Goal: Information Seeking & Learning: Learn about a topic

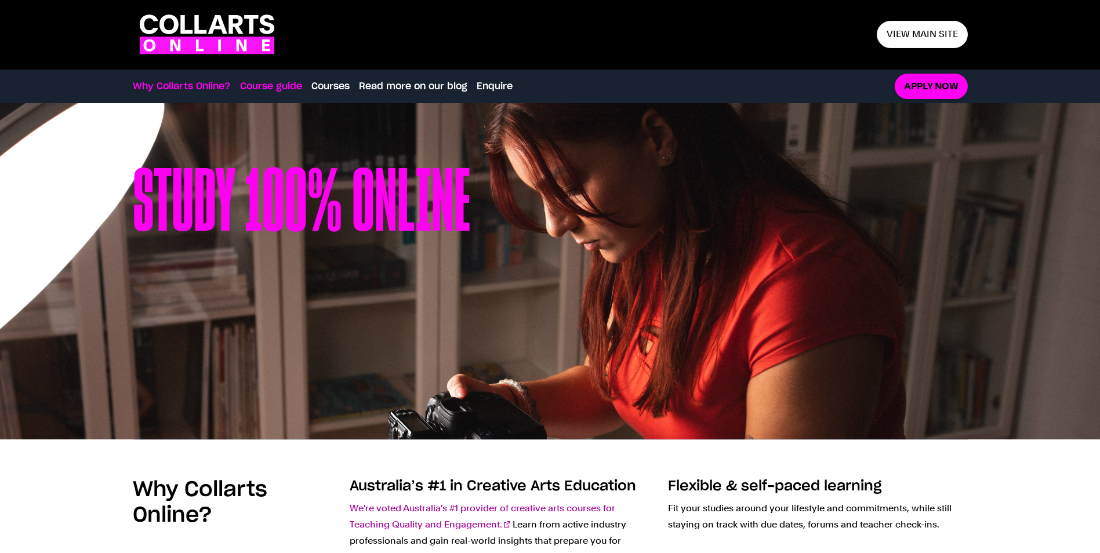
click at [284, 86] on link "Course guide" at bounding box center [271, 86] width 62 height 14
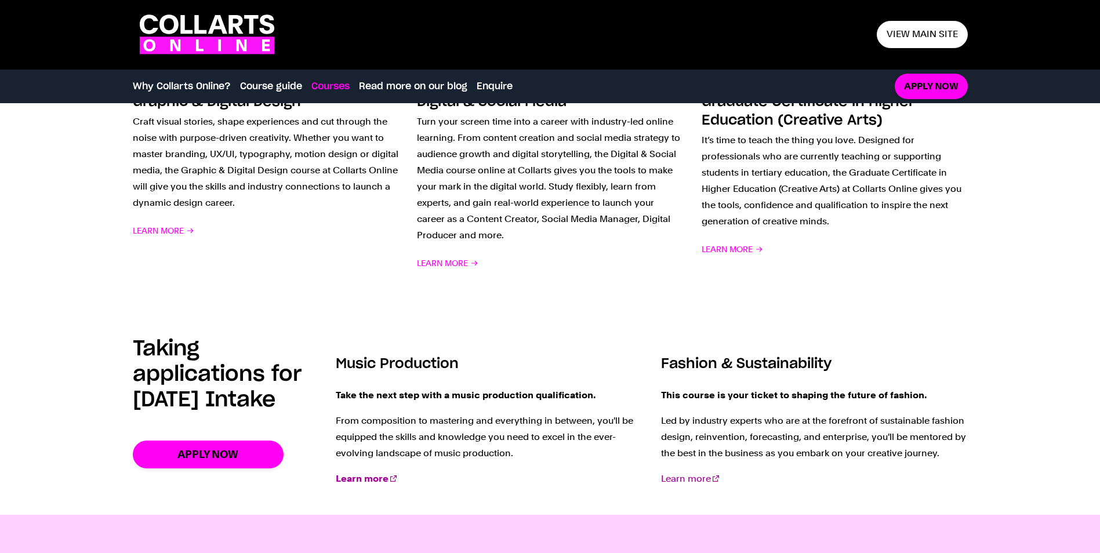
scroll to position [1362, 0]
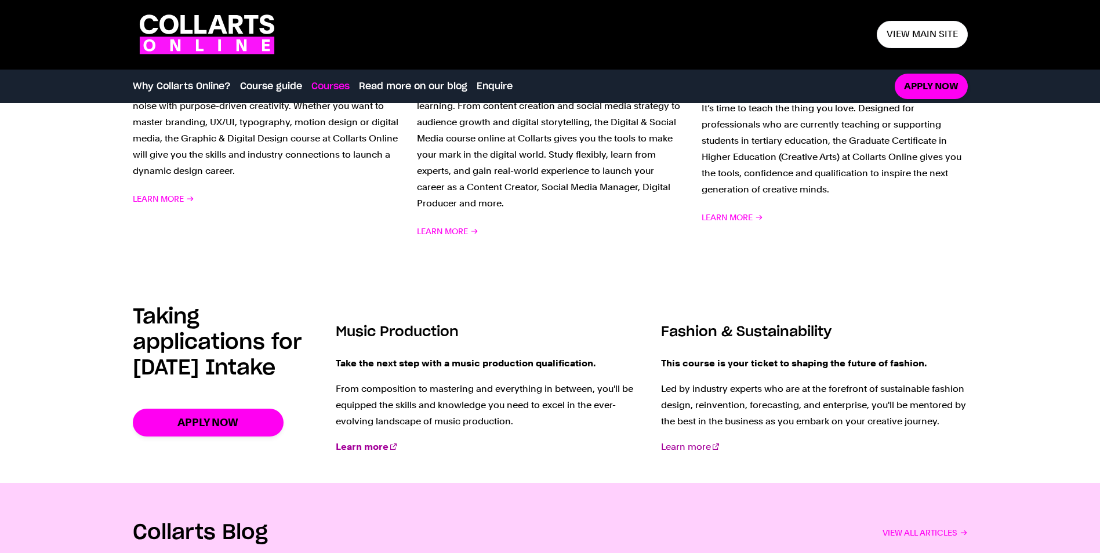
click at [374, 446] on strong "Learn more" at bounding box center [362, 446] width 53 height 11
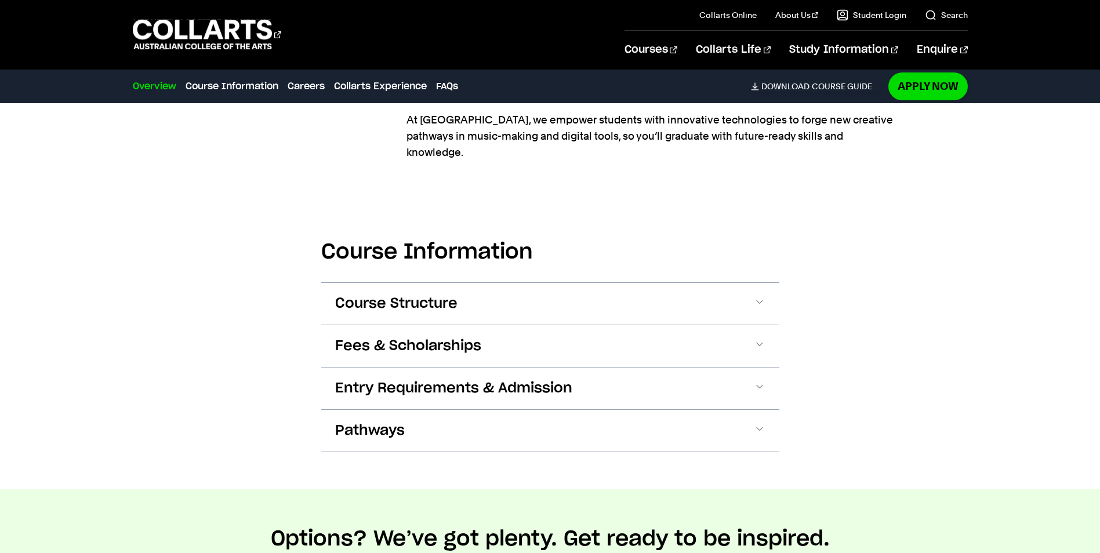
scroll to position [1392, 0]
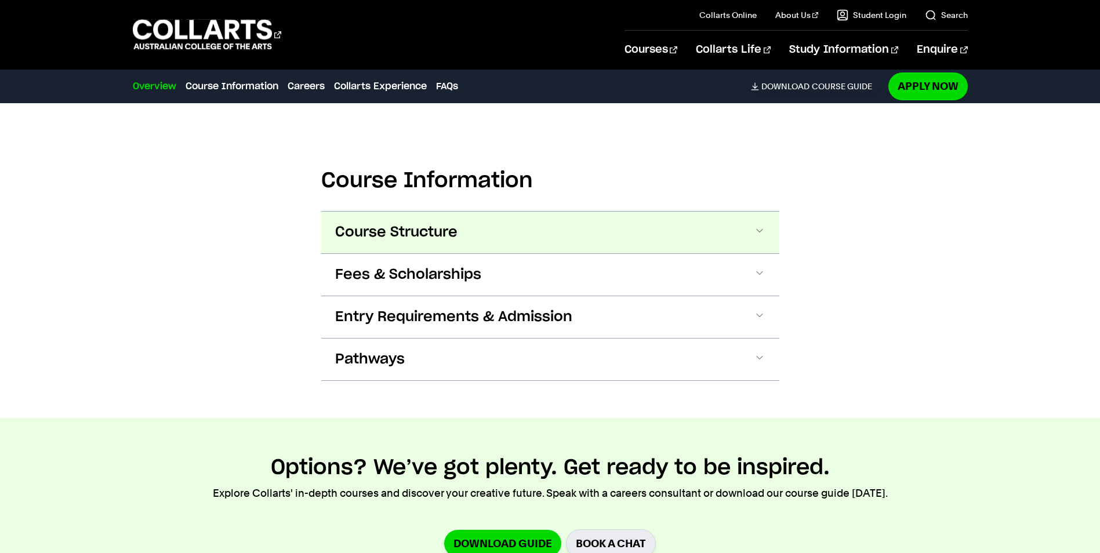
click at [0, 0] on span at bounding box center [0, 0] width 0 height 0
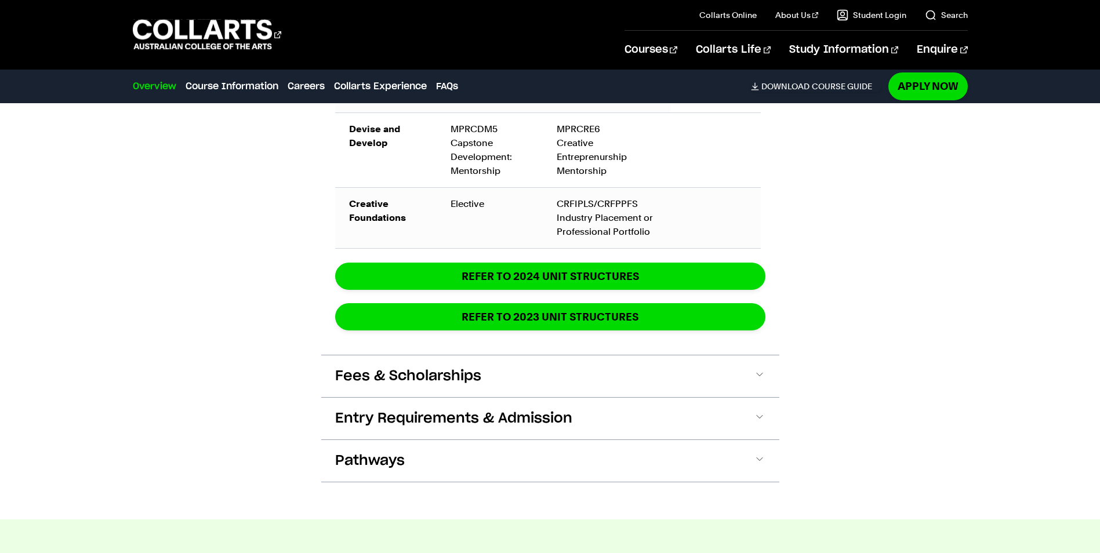
scroll to position [2411, 0]
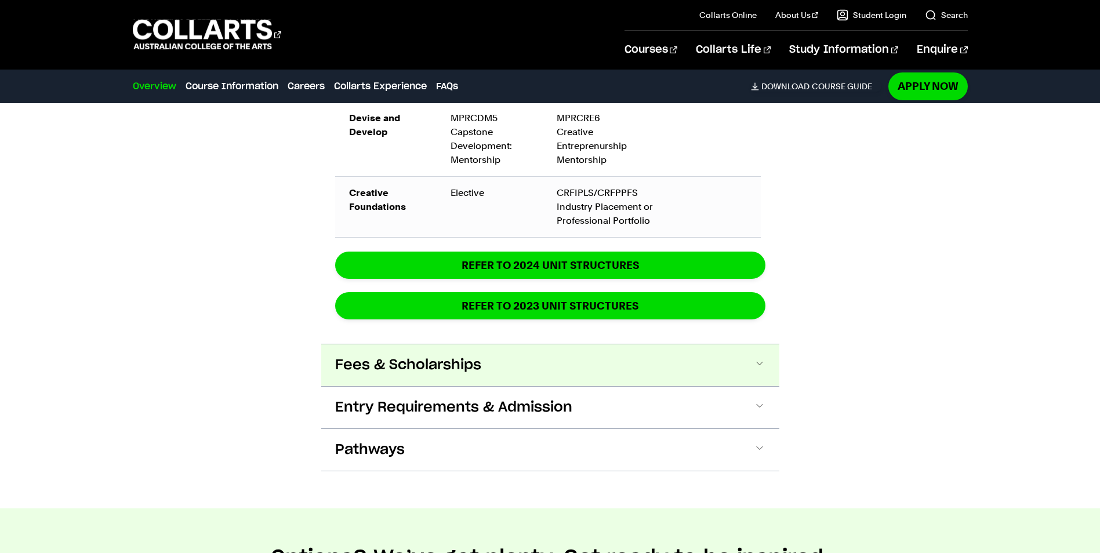
click at [0, 0] on button "Fees & Scholarships" at bounding box center [0, 0] width 0 height 0
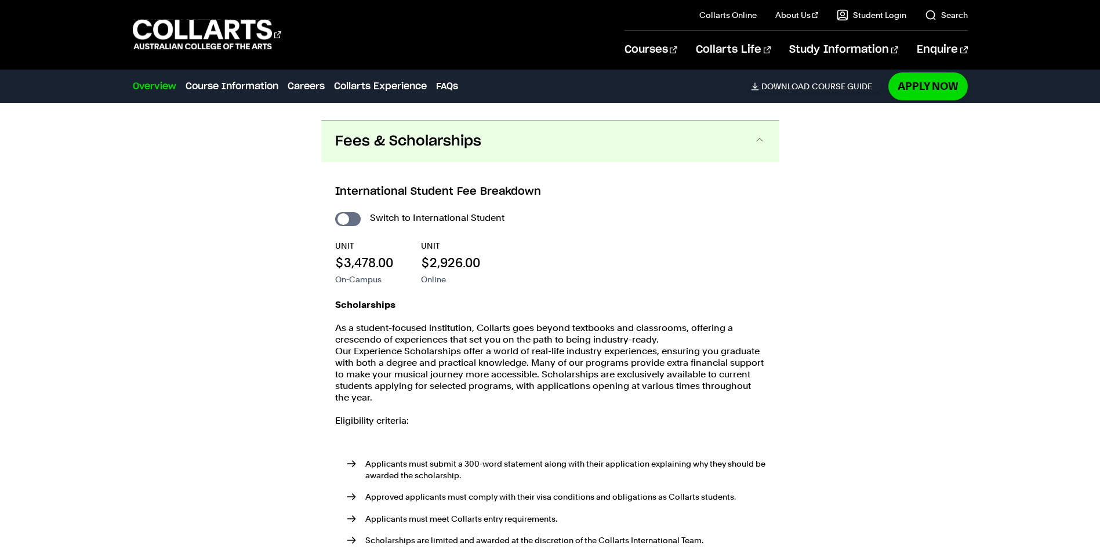
scroll to position [2577, 0]
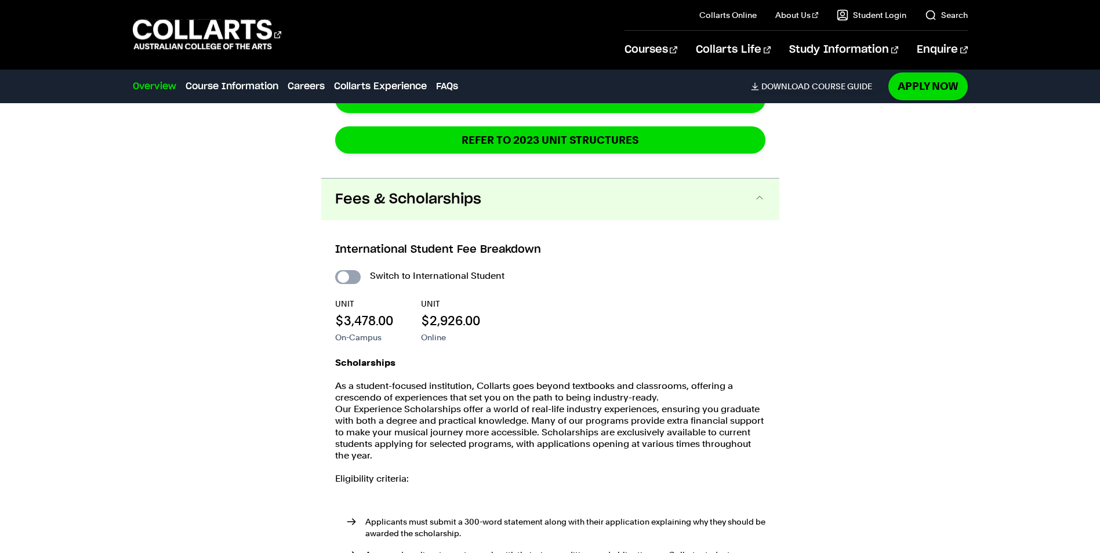
click at [354, 270] on input "International Student" at bounding box center [348, 277] width 26 height 14
checkbox input "true"
click at [0, 0] on input "International Student" at bounding box center [0, 0] width 0 height 0
checkbox input "false"
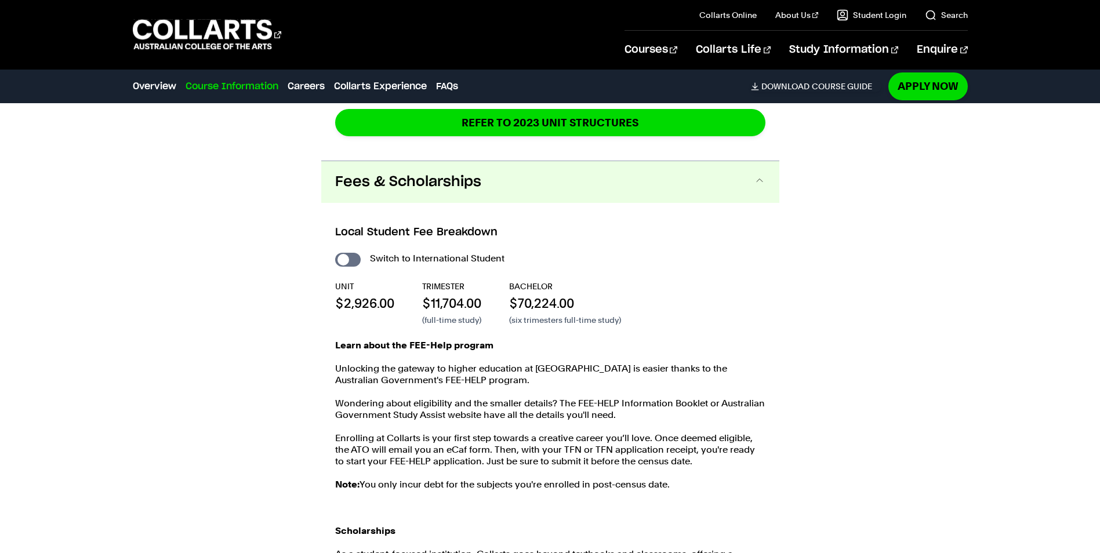
scroll to position [2287, 0]
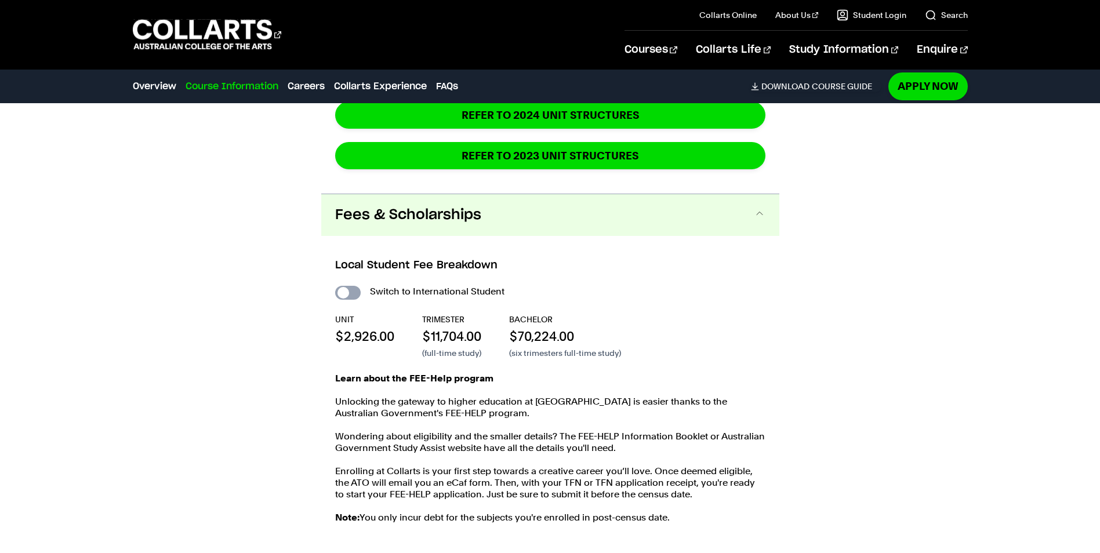
click at [353, 286] on input "International Student" at bounding box center [348, 293] width 26 height 14
checkbox input "true"
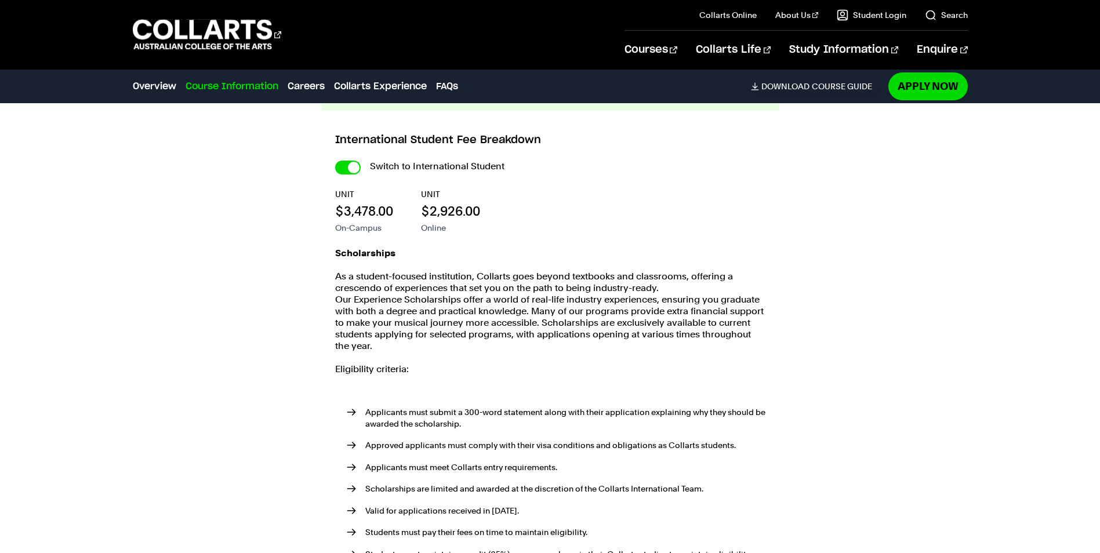
scroll to position [2693, 0]
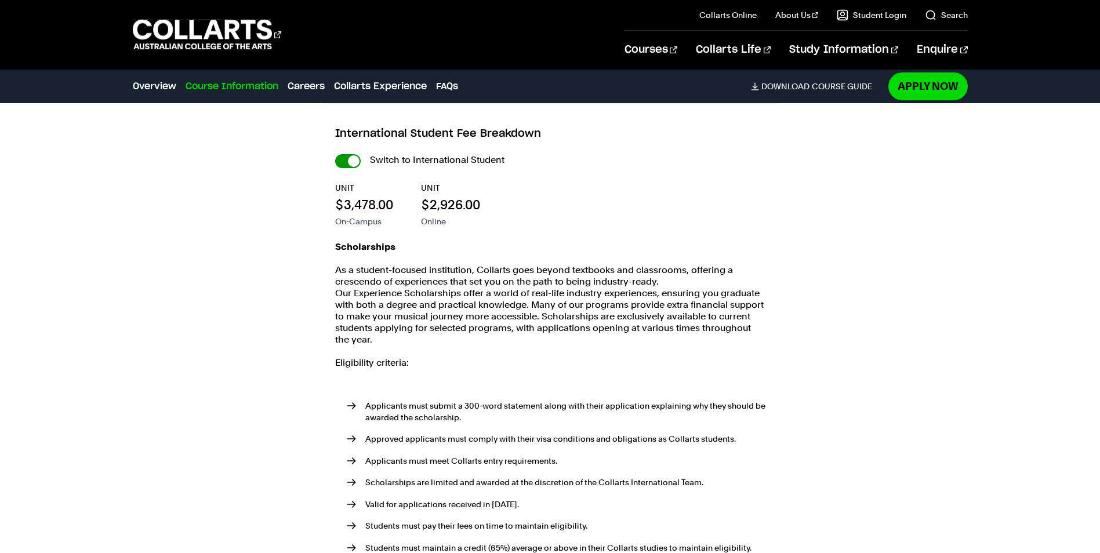
click at [0, 0] on input "International Student" at bounding box center [0, 0] width 0 height 0
checkbox input "false"
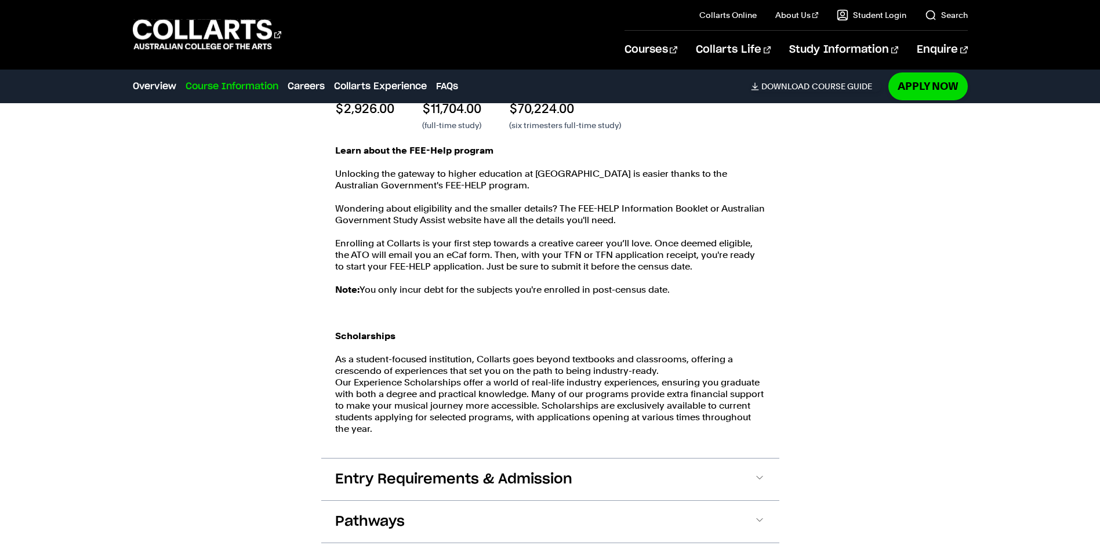
scroll to position [2519, 0]
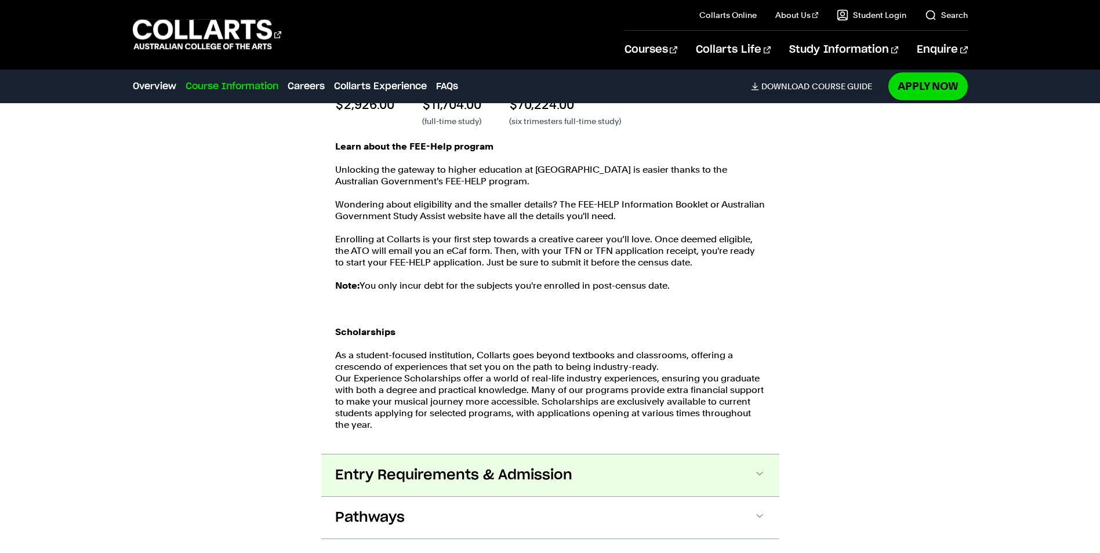
click at [515, 466] on span "Entry Requirements & Admission" at bounding box center [453, 475] width 237 height 19
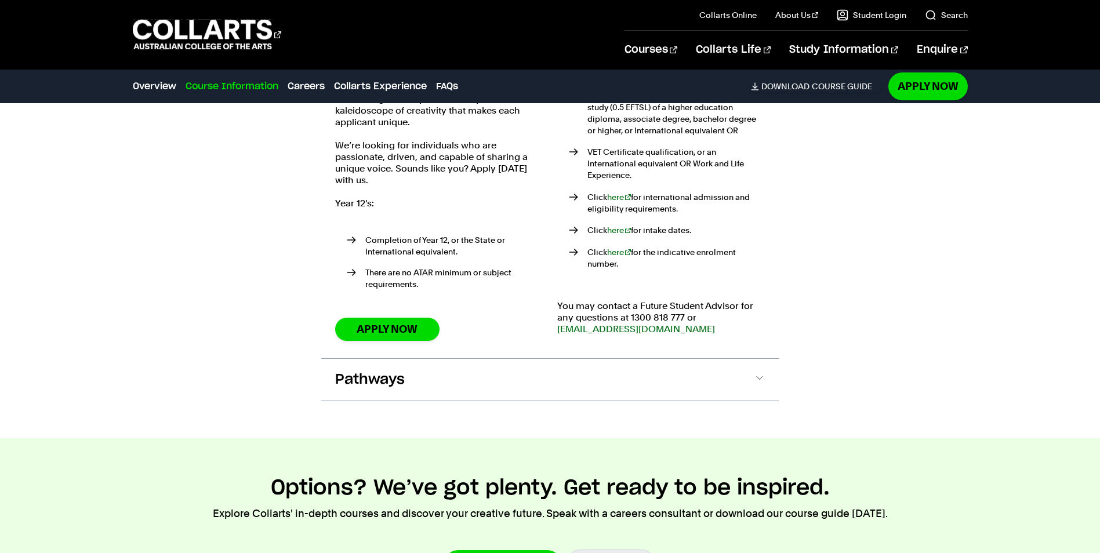
scroll to position [3013, 0]
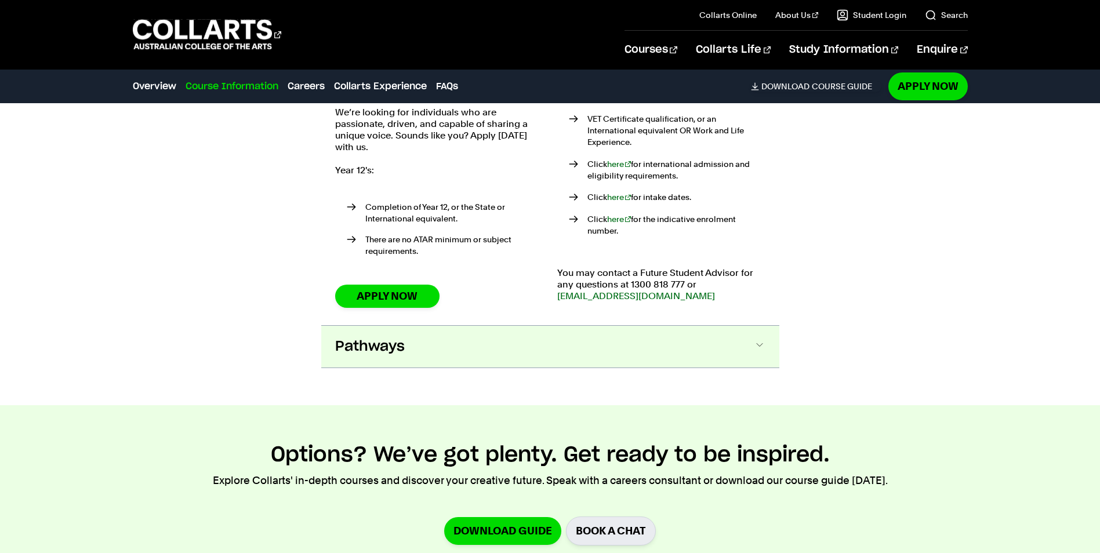
click at [346, 338] on span "Pathways" at bounding box center [370, 347] width 70 height 19
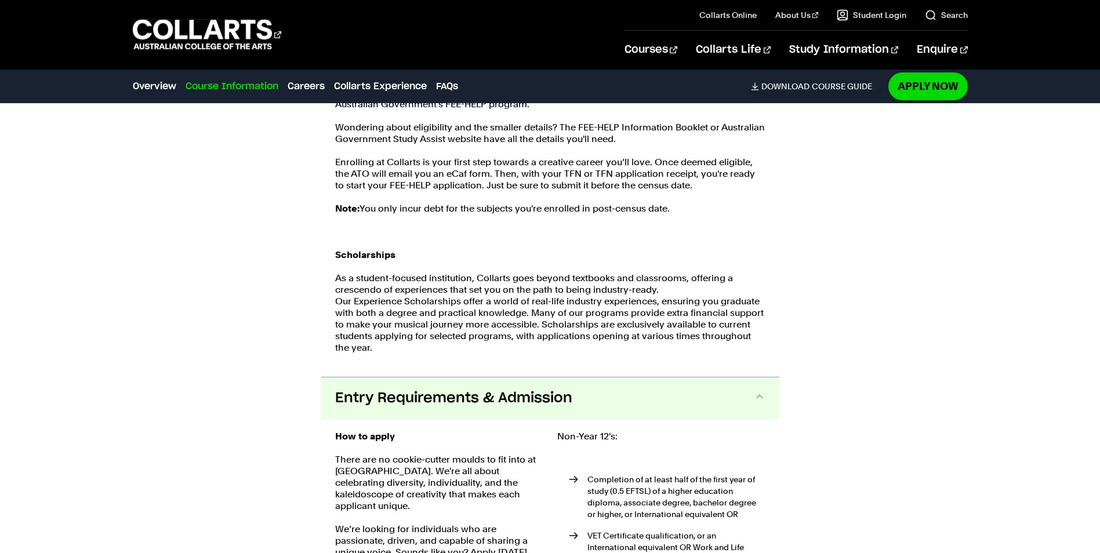
scroll to position [2613, 0]
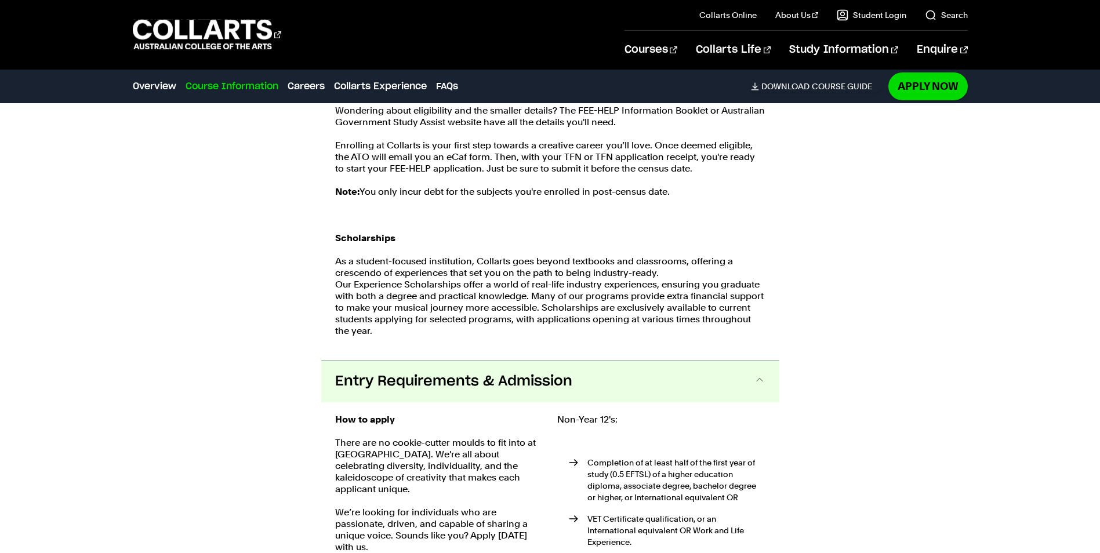
click at [131, 503] on div "Course Information Course Structure Bachelor of Music Production The Bachelor d…" at bounding box center [550, 53] width 1022 height 2345
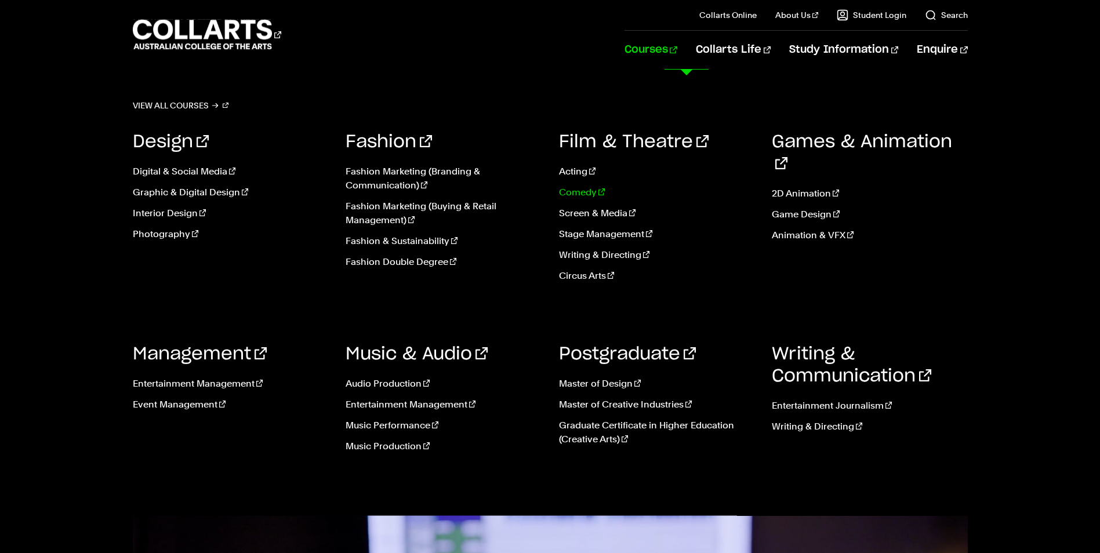
click at [572, 191] on link "Comedy" at bounding box center [657, 193] width 196 height 14
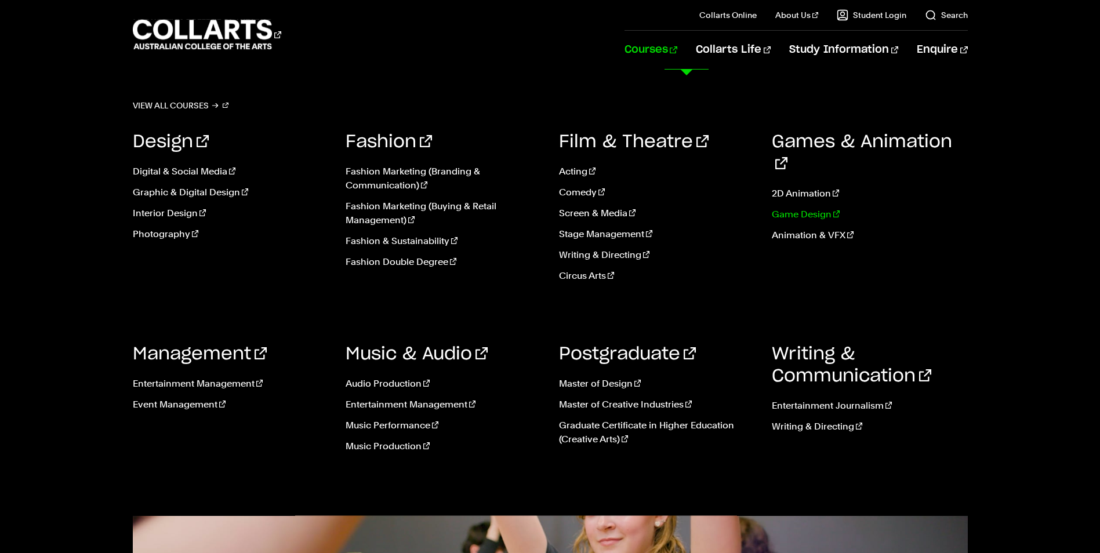
click at [806, 208] on link "Game Design" at bounding box center [870, 215] width 196 height 14
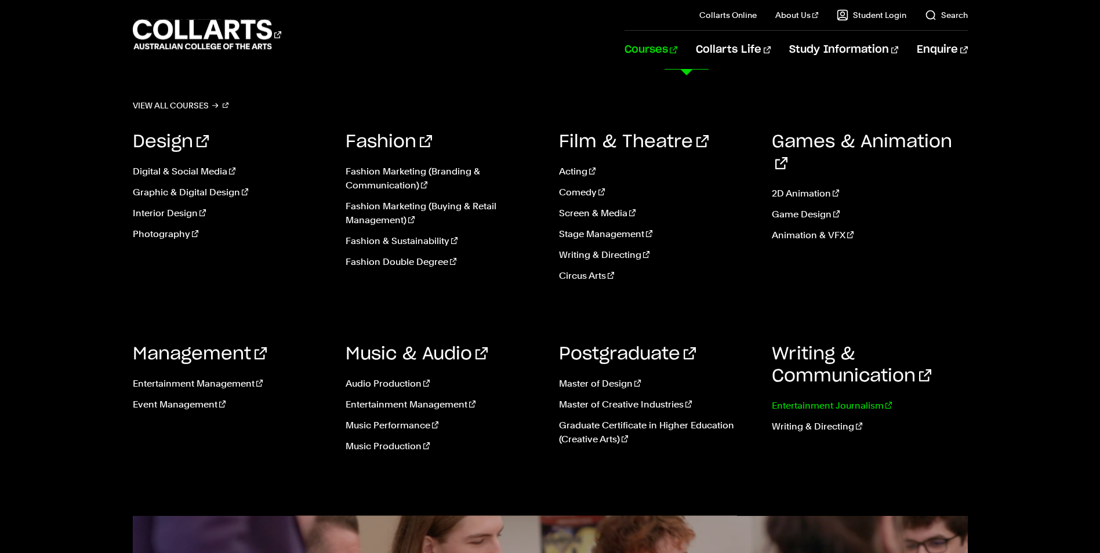
click at [803, 407] on link "Entertainment Journalism" at bounding box center [870, 406] width 196 height 14
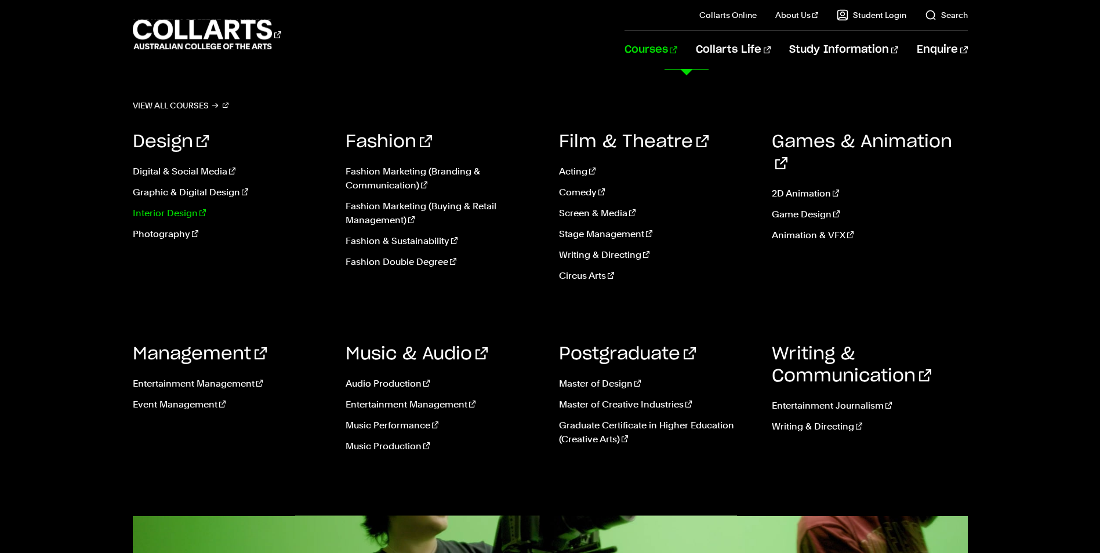
click at [186, 213] on link "Interior Design" at bounding box center [231, 213] width 196 height 14
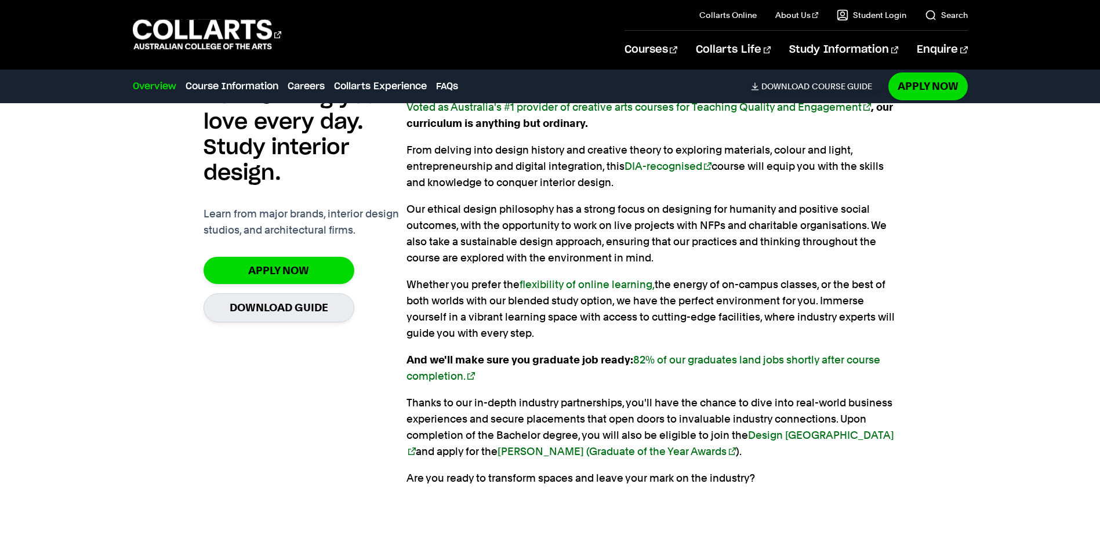
scroll to position [812, 0]
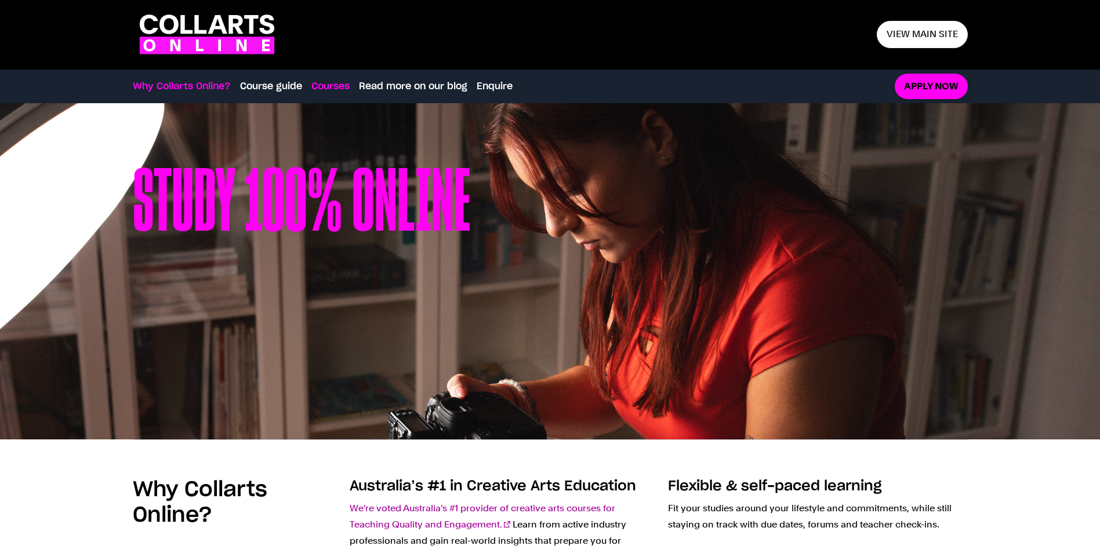
click at [333, 84] on link "Courses" at bounding box center [330, 86] width 38 height 14
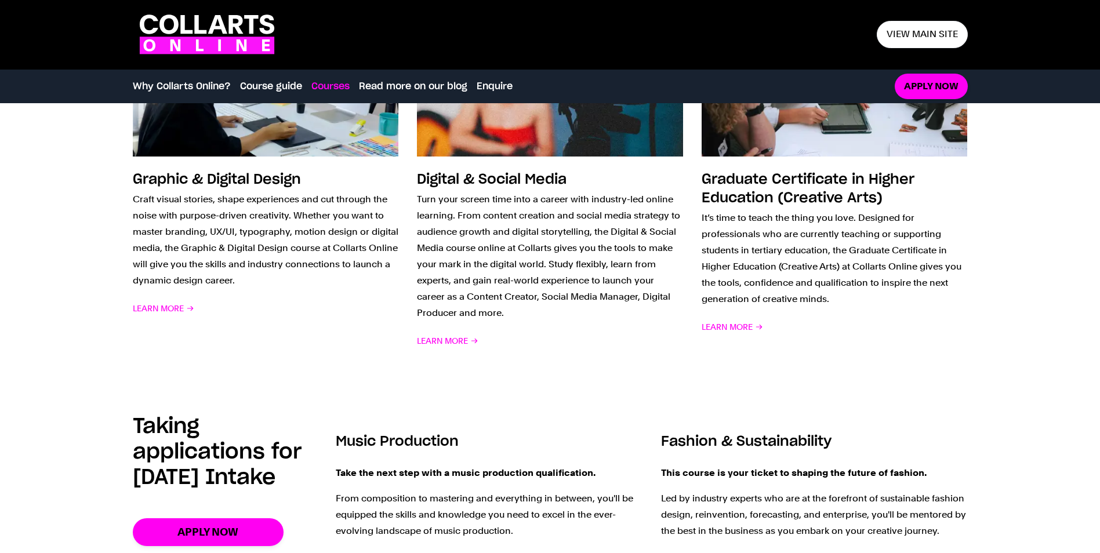
scroll to position [1276, 0]
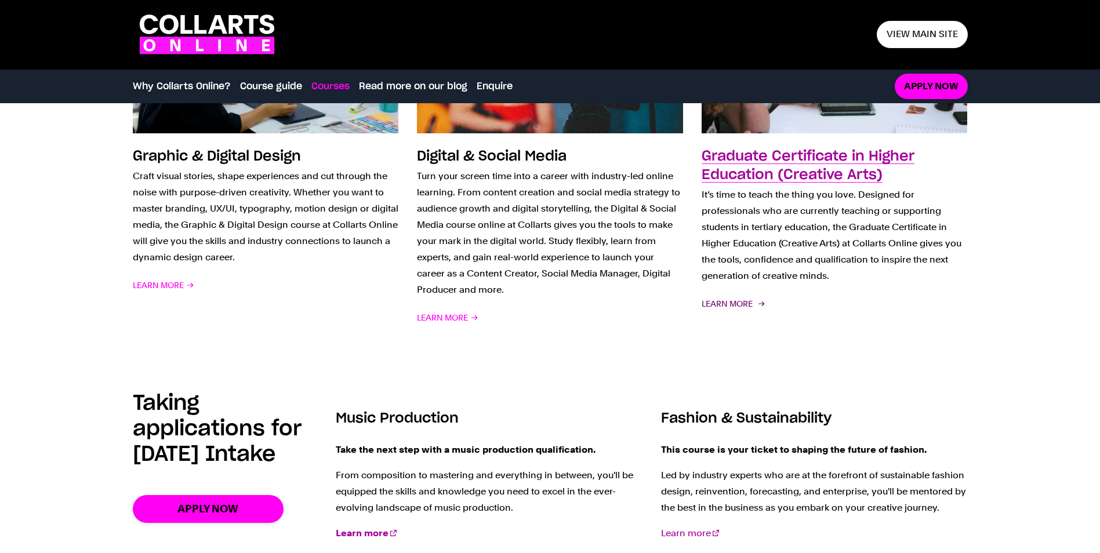
click at [741, 303] on span "Learn More" at bounding box center [732, 304] width 61 height 16
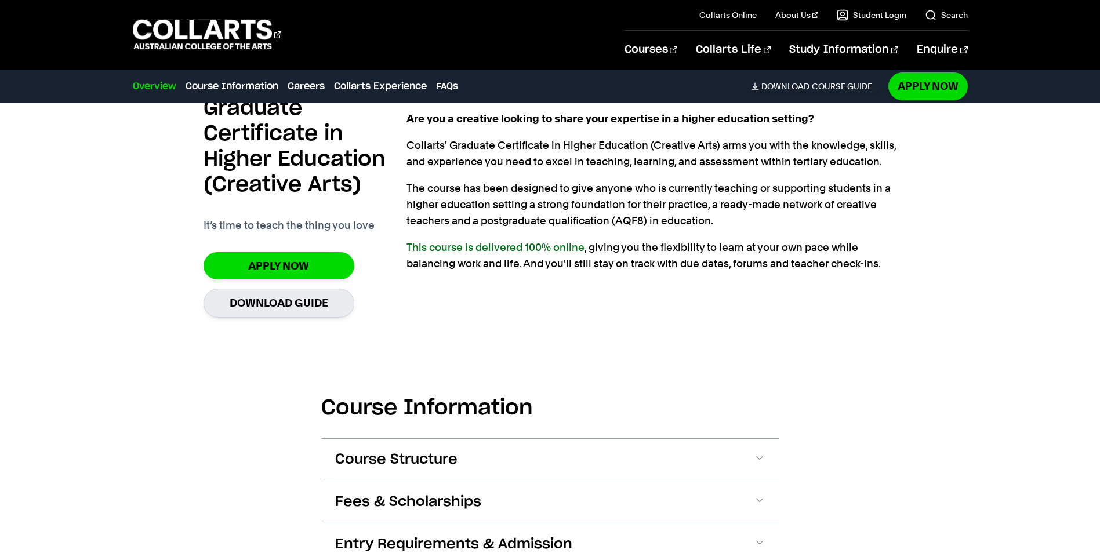
scroll to position [1102, 0]
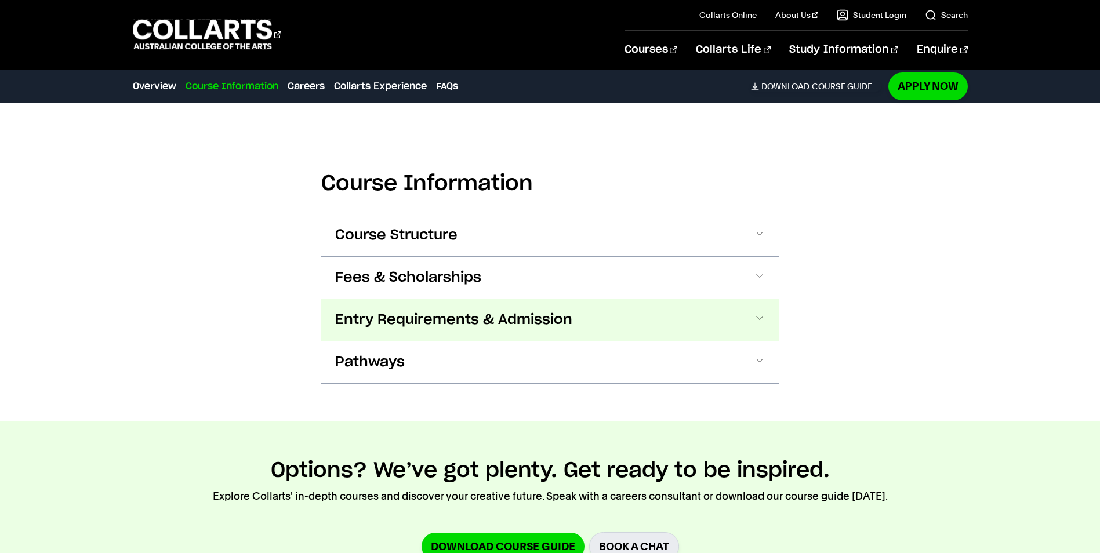
click at [518, 325] on span "Entry Requirements & Admission" at bounding box center [453, 320] width 237 height 19
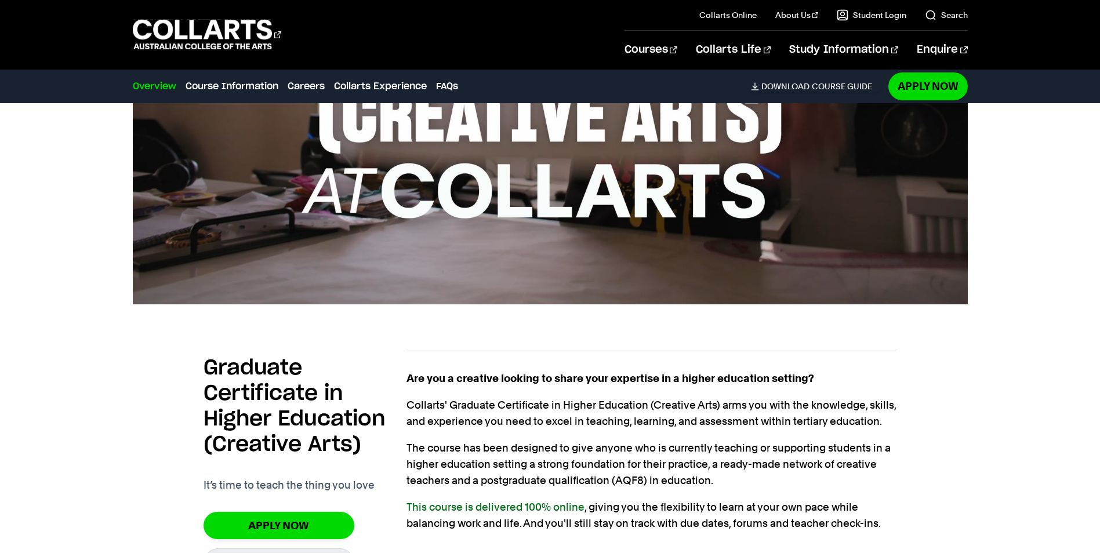
scroll to position [601, 0]
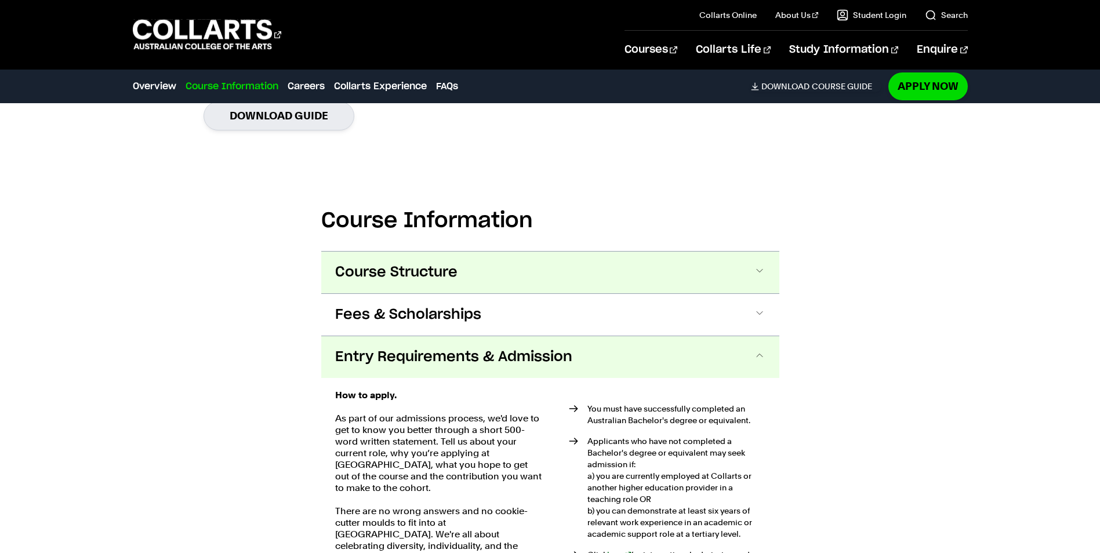
click at [502, 274] on button "Course Structure" at bounding box center [550, 273] width 458 height 42
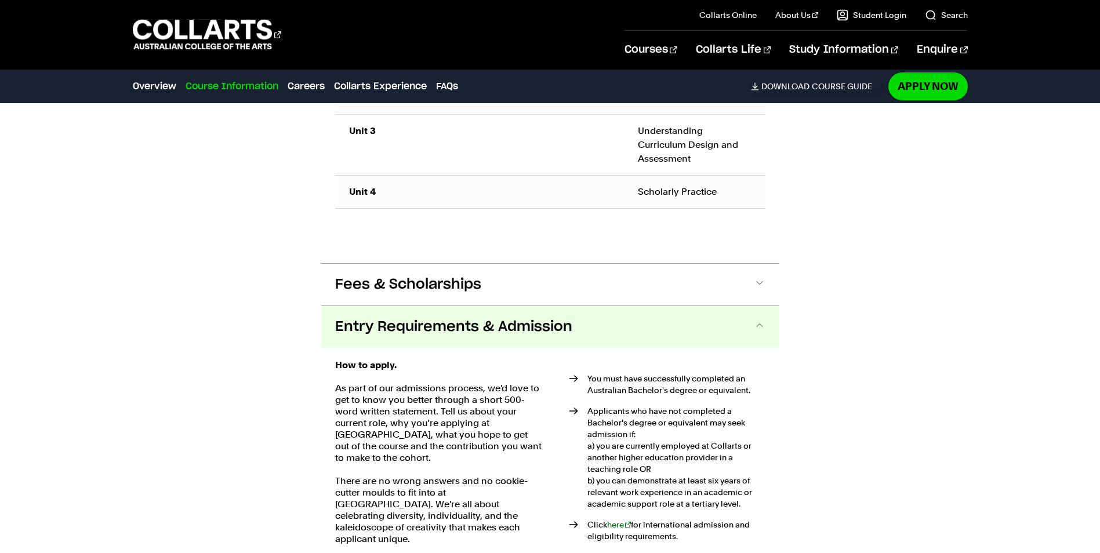
scroll to position [1502, 0]
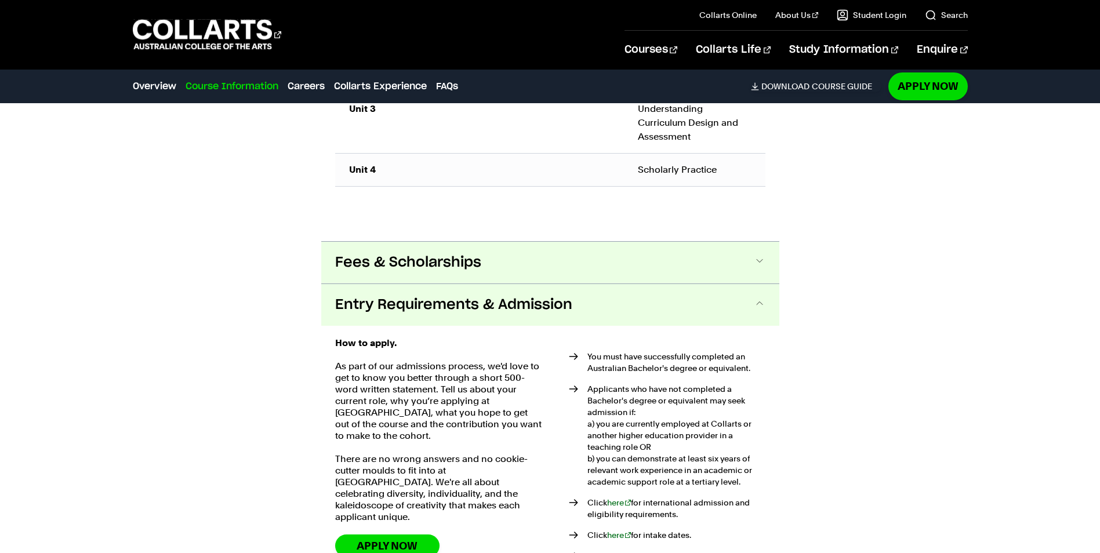
click at [743, 262] on button "Fees & Scholarships" at bounding box center [550, 263] width 458 height 42
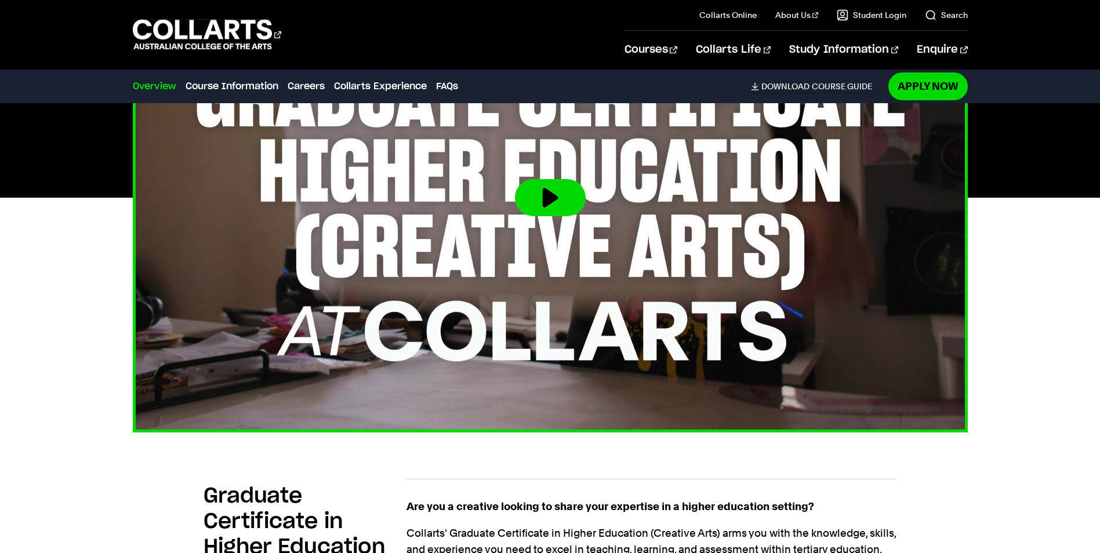
scroll to position [364, 0]
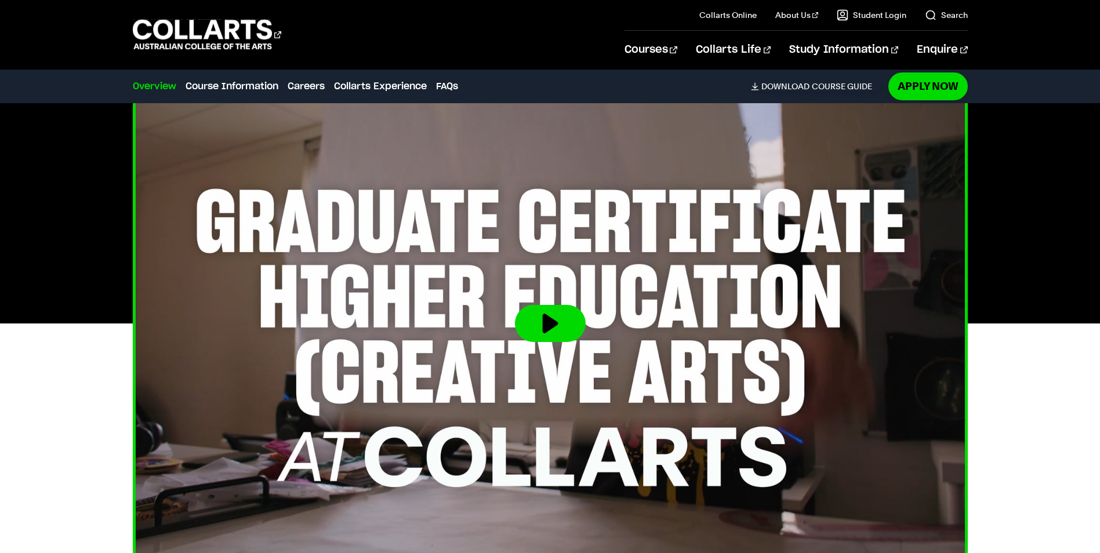
click at [548, 318] on button at bounding box center [550, 323] width 71 height 37
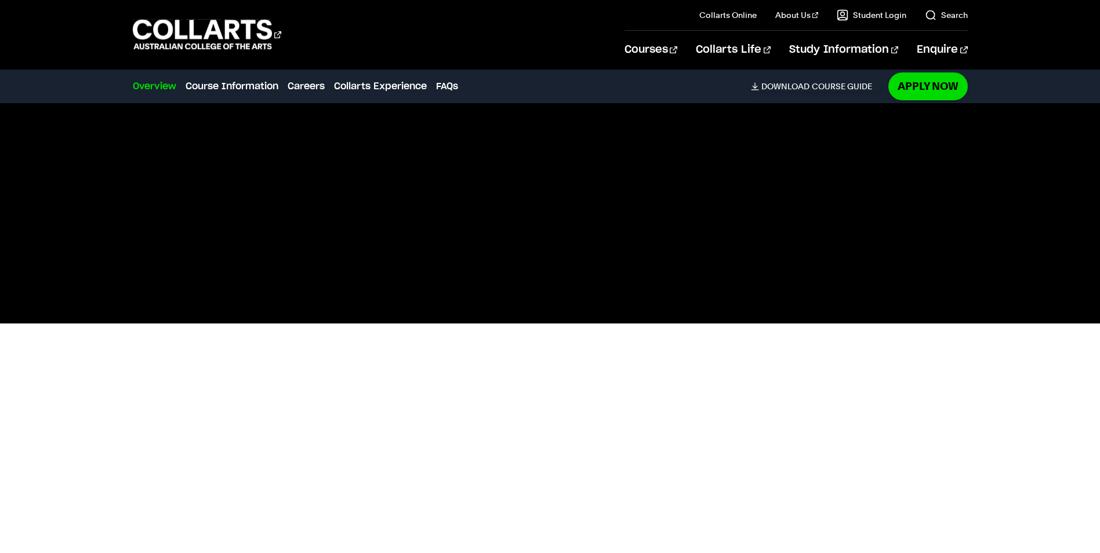
click at [63, 119] on div at bounding box center [550, 324] width 1022 height 470
